Goal: Use online tool/utility: Utilize a website feature to perform a specific function

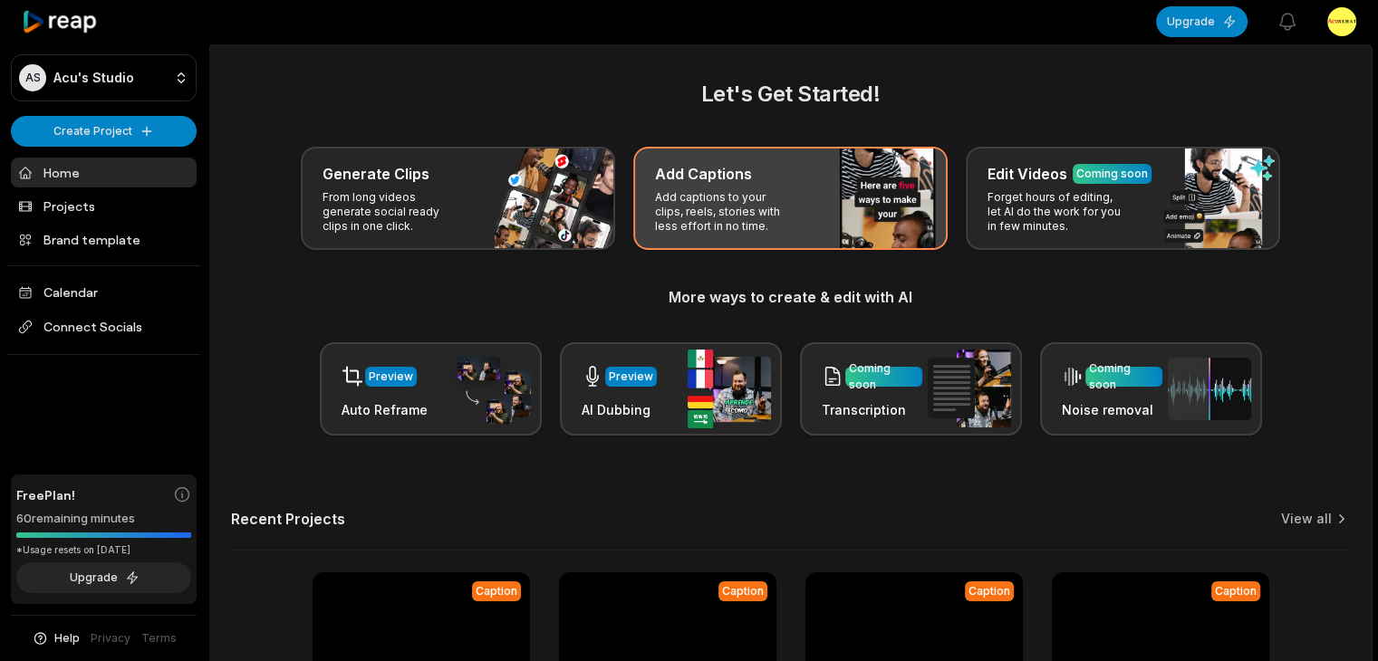
click at [670, 216] on p "Add captions to your clips, reels, stories with less effort in no time." at bounding box center [725, 211] width 140 height 43
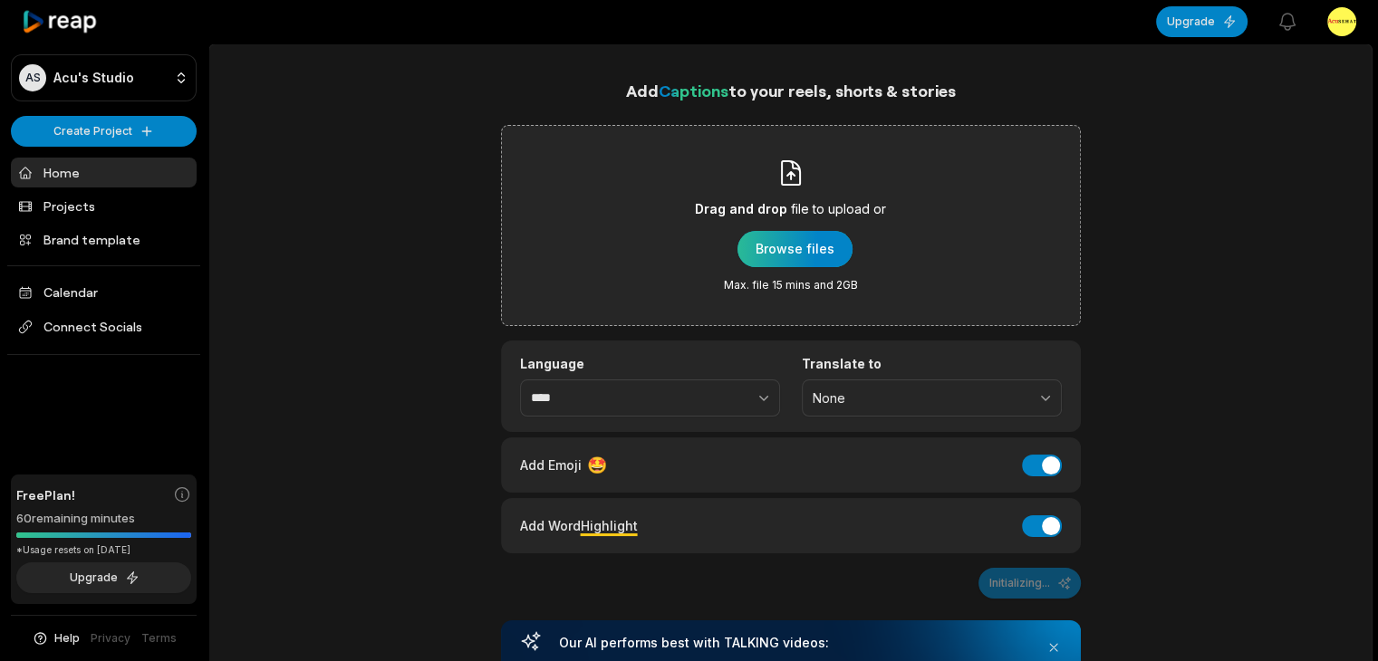
click at [789, 246] on div "button" at bounding box center [794, 249] width 115 height 36
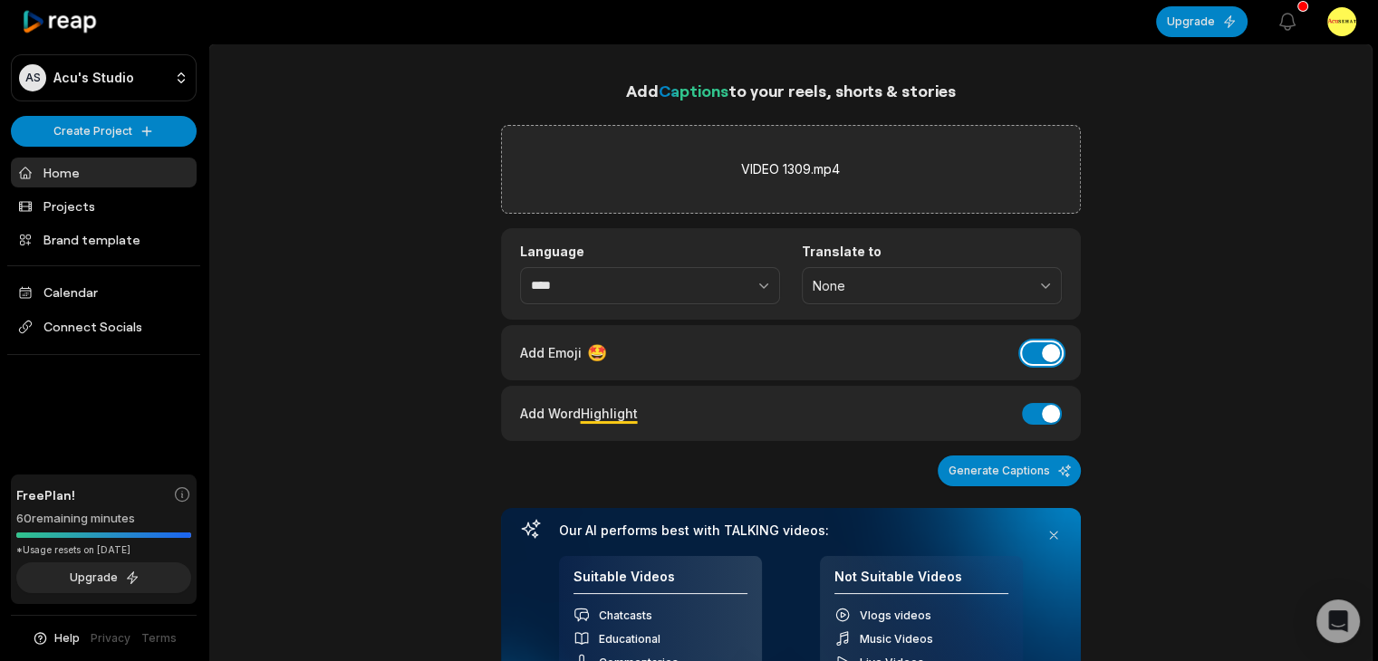
click at [1032, 349] on button "Add Emoji" at bounding box center [1042, 353] width 40 height 22
click at [1033, 465] on button "Generate Captions" at bounding box center [1008, 471] width 143 height 31
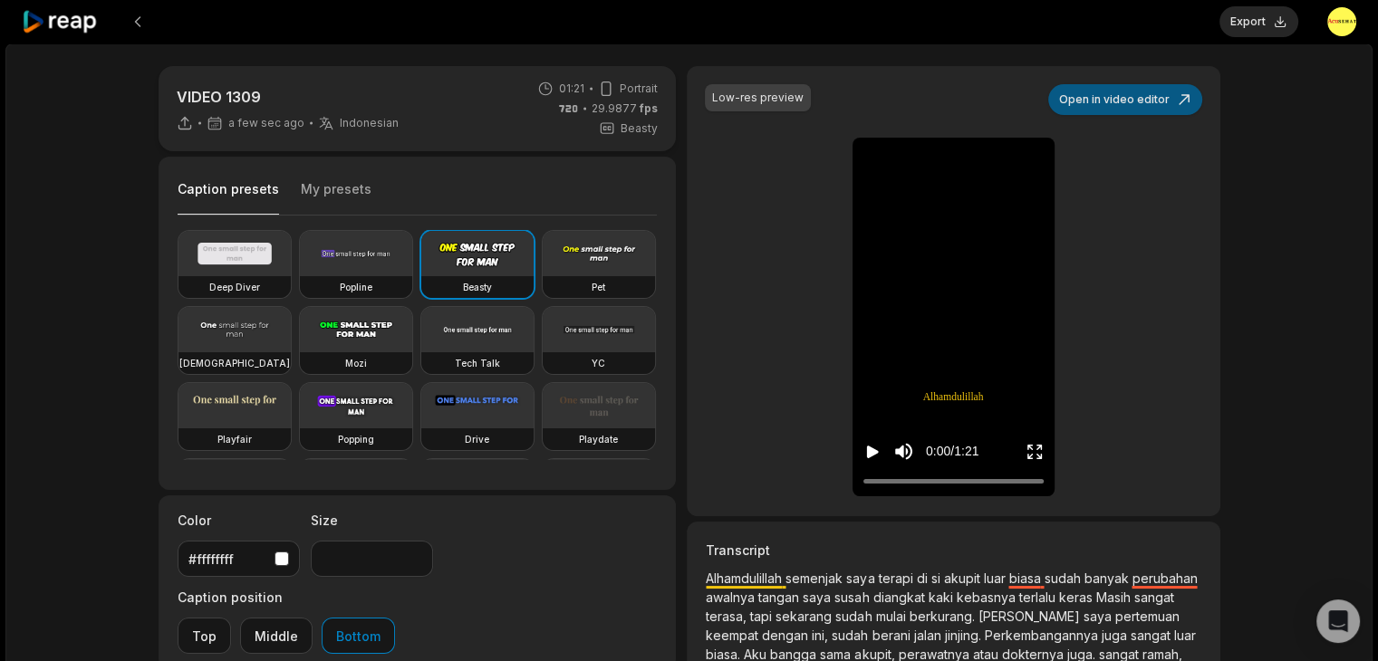
click at [1072, 103] on button "Open in video editor" at bounding box center [1125, 99] width 154 height 31
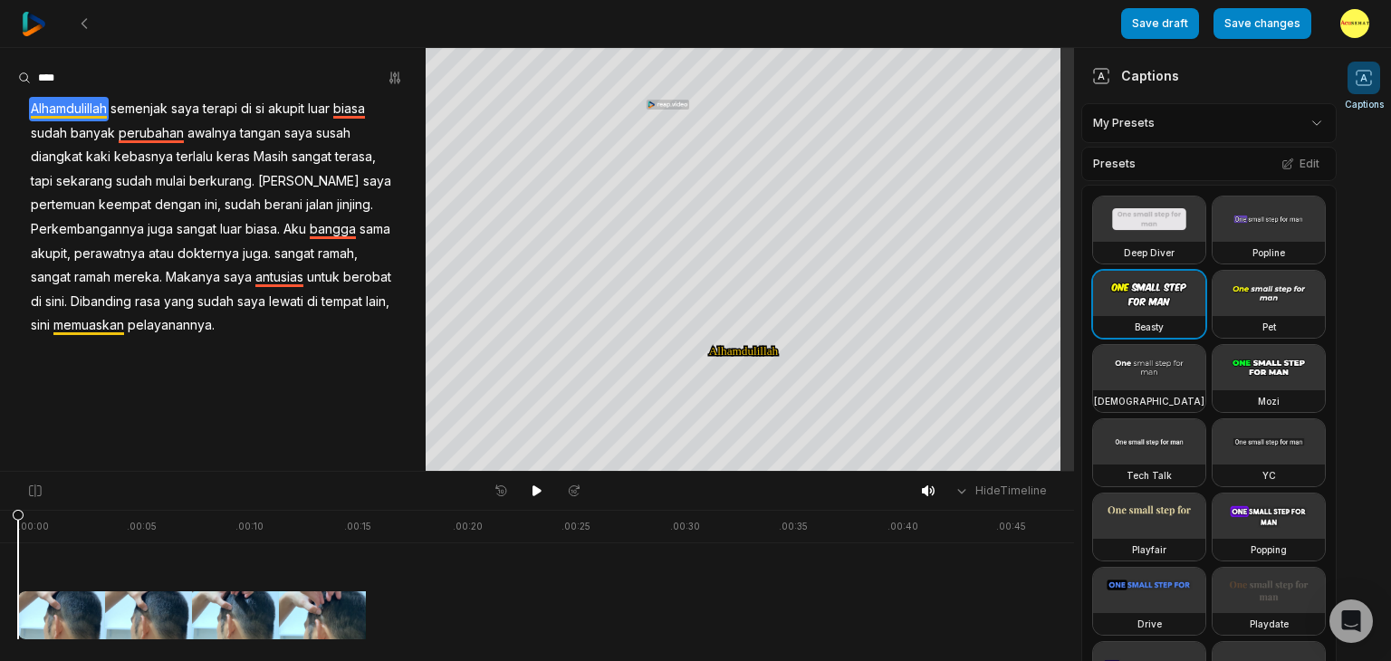
click at [252, 109] on span "di" at bounding box center [246, 109] width 14 height 24
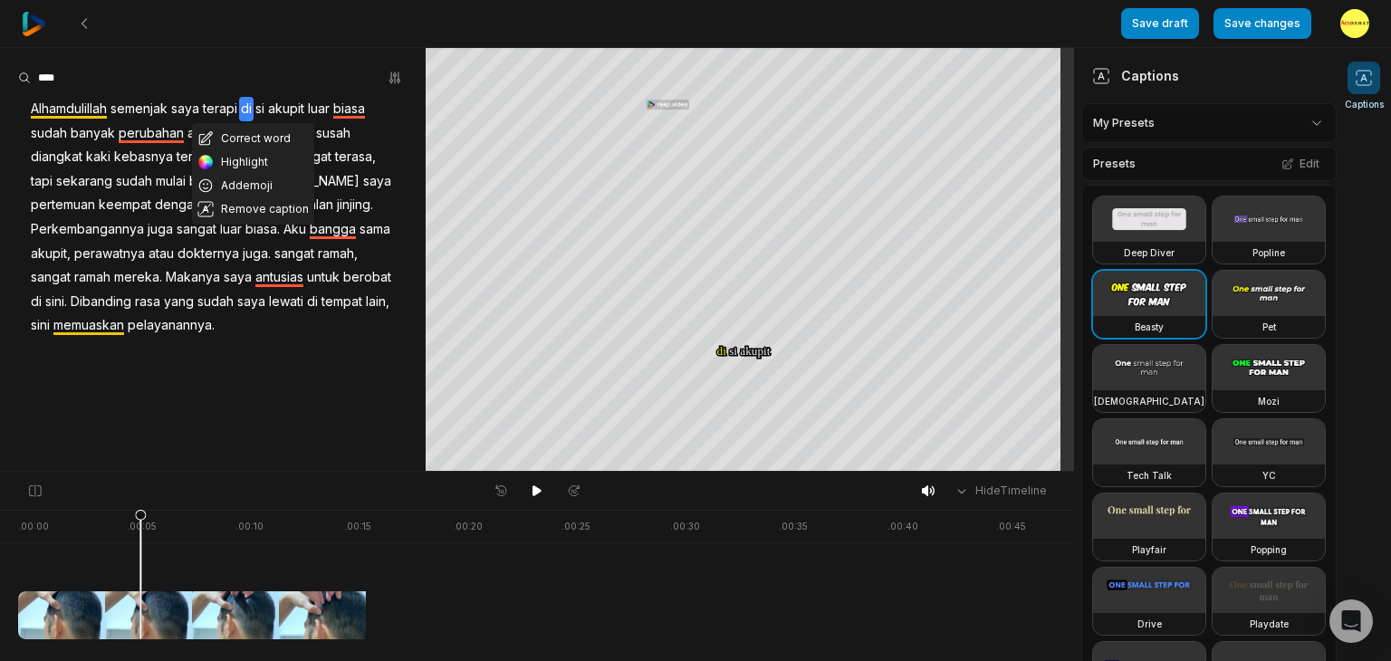
click at [261, 111] on span "si" at bounding box center [260, 109] width 13 height 24
click at [264, 111] on span "si" at bounding box center [260, 109] width 13 height 24
click at [290, 59] on aside "Correct word Highlight Add emoji Remove caption Alhamdulillah semenjak saya ter…" at bounding box center [213, 259] width 426 height 423
click at [264, 107] on span "si" at bounding box center [260, 109] width 13 height 24
click at [278, 137] on button "Correct word" at bounding box center [267, 139] width 122 height 24
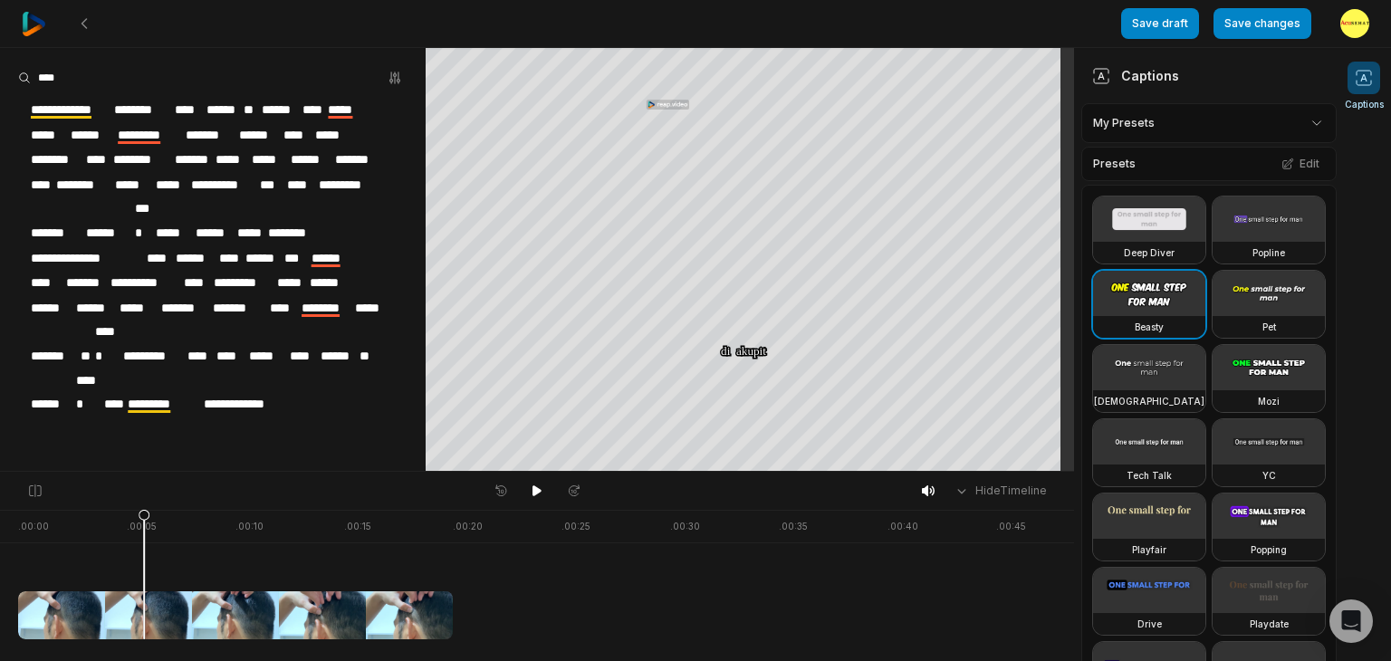
click at [268, 110] on span "******" at bounding box center [280, 110] width 40 height 24
click at [293, 72] on div at bounding box center [212, 77] width 389 height 27
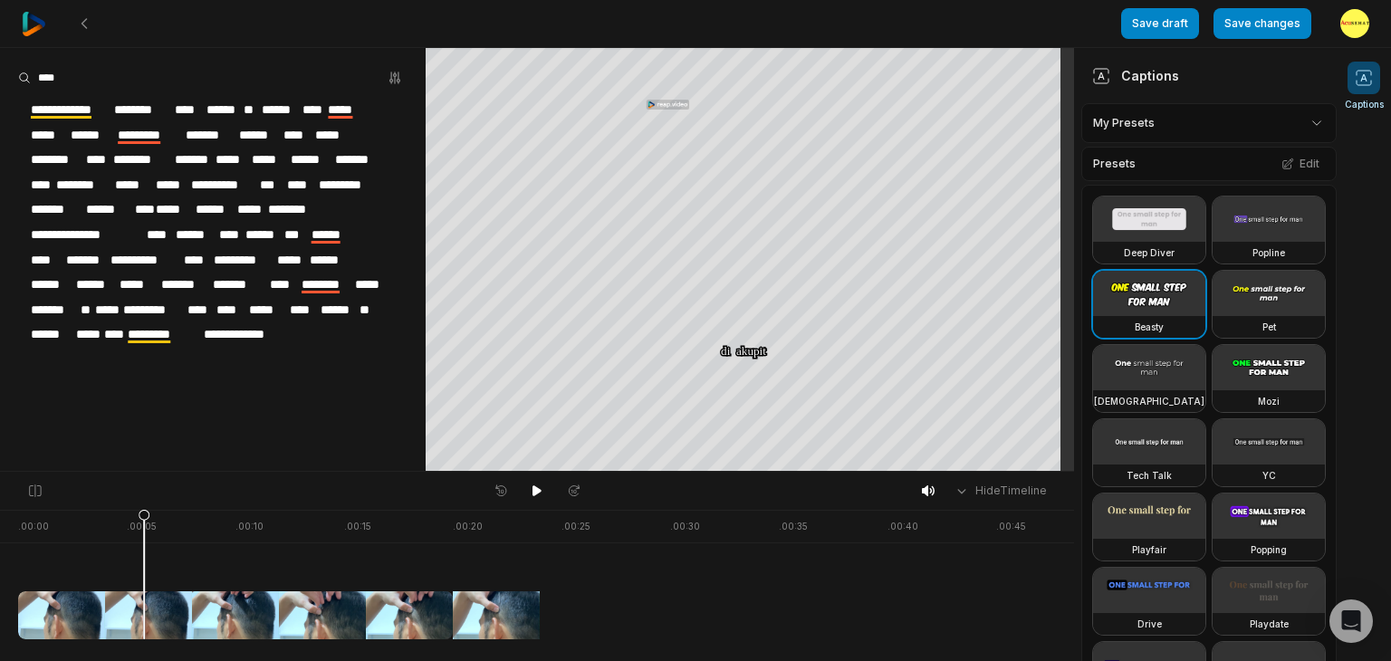
click at [284, 107] on span "******" at bounding box center [280, 110] width 40 height 24
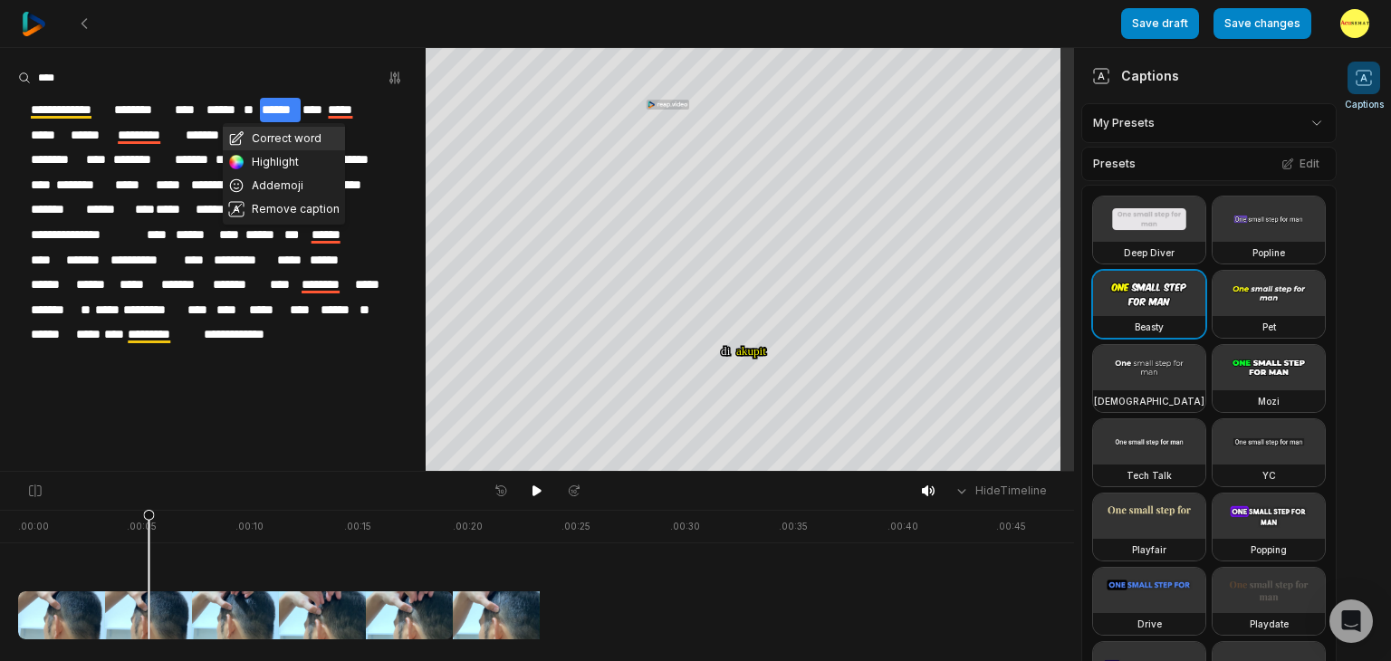
click at [285, 138] on button "Correct word" at bounding box center [284, 139] width 122 height 24
